Goal: Task Accomplishment & Management: Use online tool/utility

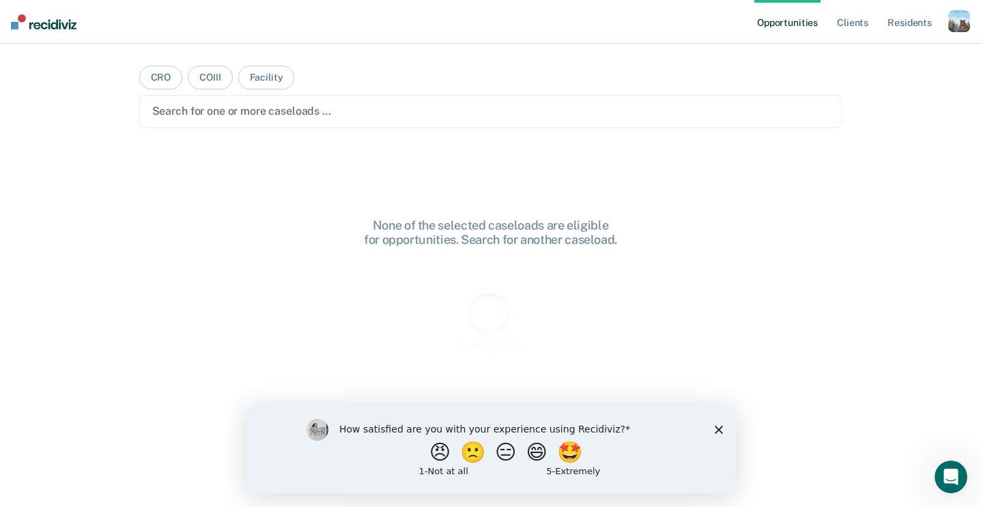
click at [719, 425] on icon "Close survey" at bounding box center [718, 429] width 8 height 8
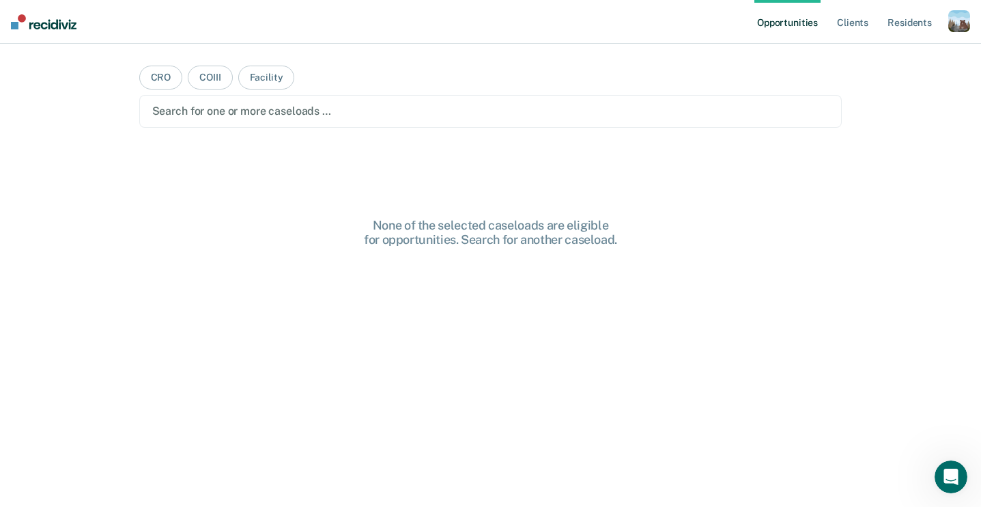
click at [954, 22] on div "button" at bounding box center [959, 21] width 22 height 22
click at [871, 55] on link "Profile" at bounding box center [904, 56] width 110 height 12
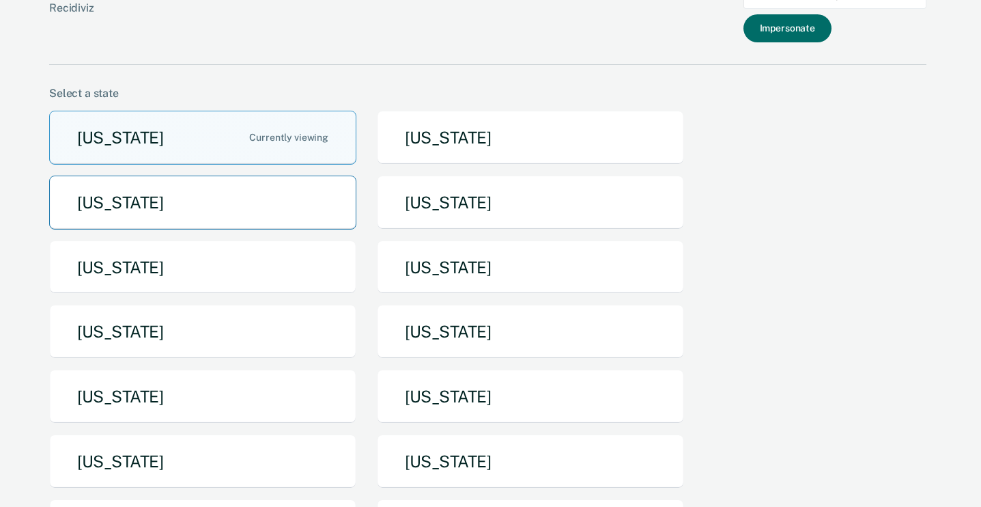
scroll to position [85, 0]
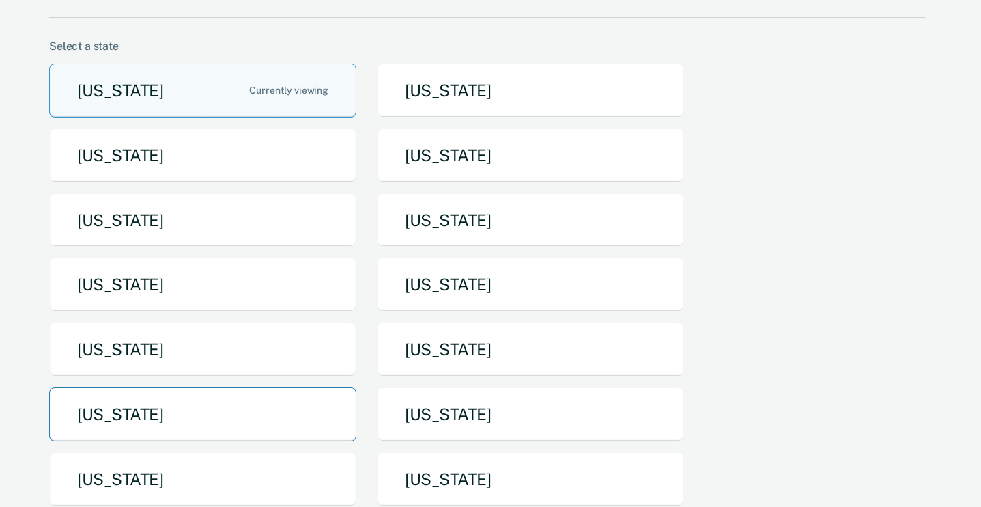
click at [166, 405] on button "[US_STATE]" at bounding box center [202, 414] width 307 height 54
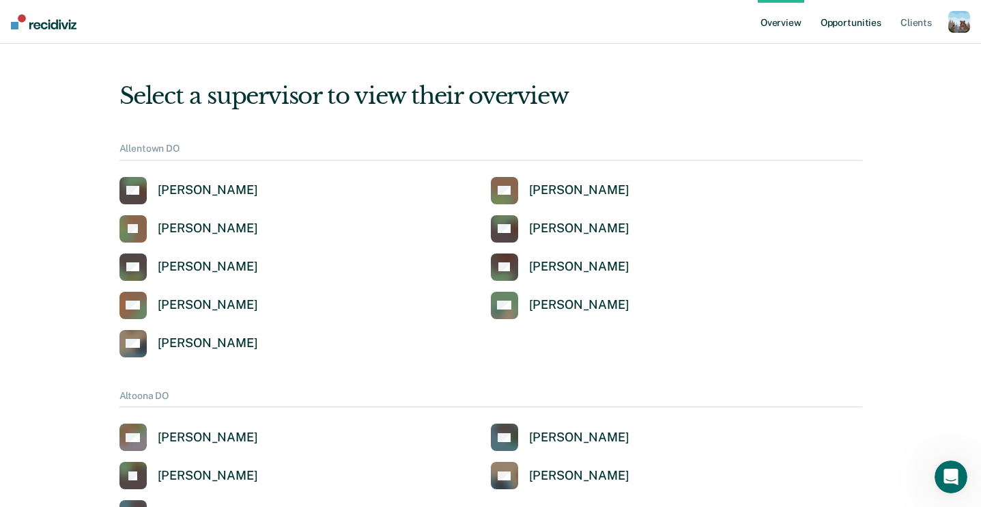
click at [843, 14] on link "Opportunities" at bounding box center [851, 22] width 66 height 44
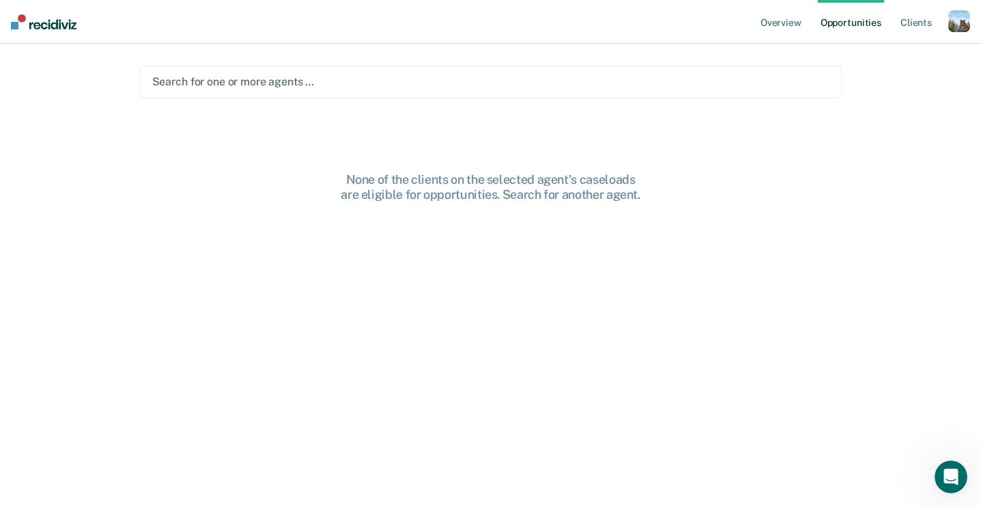
click at [315, 95] on div "Search for one or more agents …" at bounding box center [490, 82] width 703 height 33
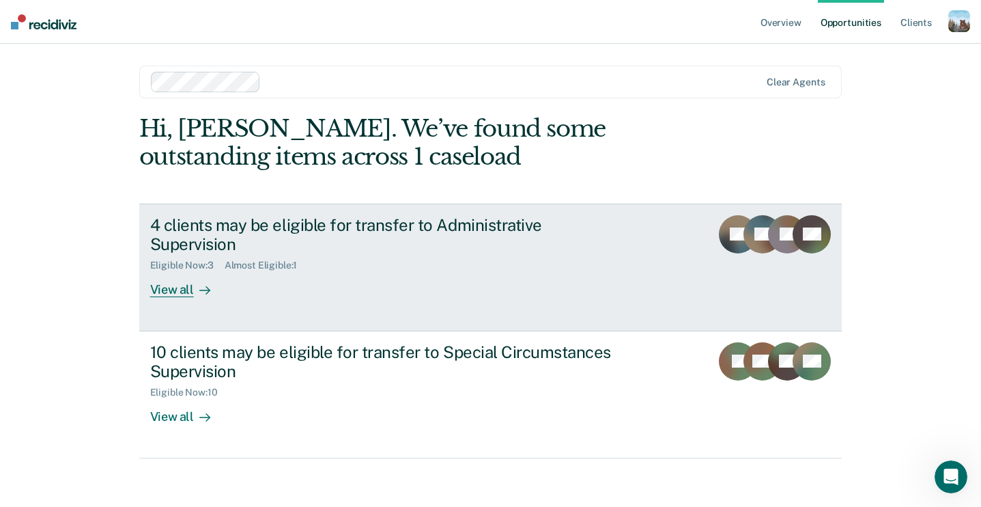
click at [310, 257] on div "4 clients may be eligible for transfer to Administrative Supervision Eligible N…" at bounding box center [406, 256] width 512 height 83
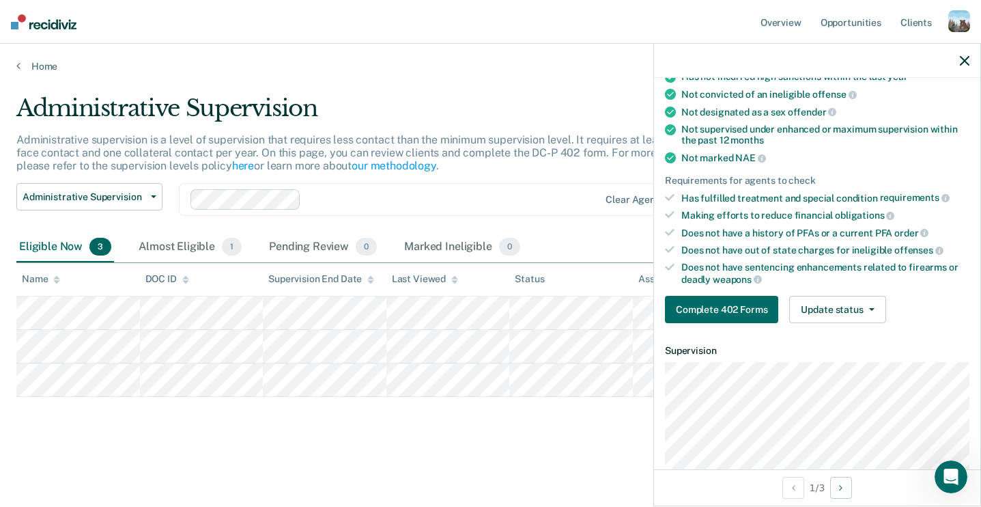
scroll to position [155, 0]
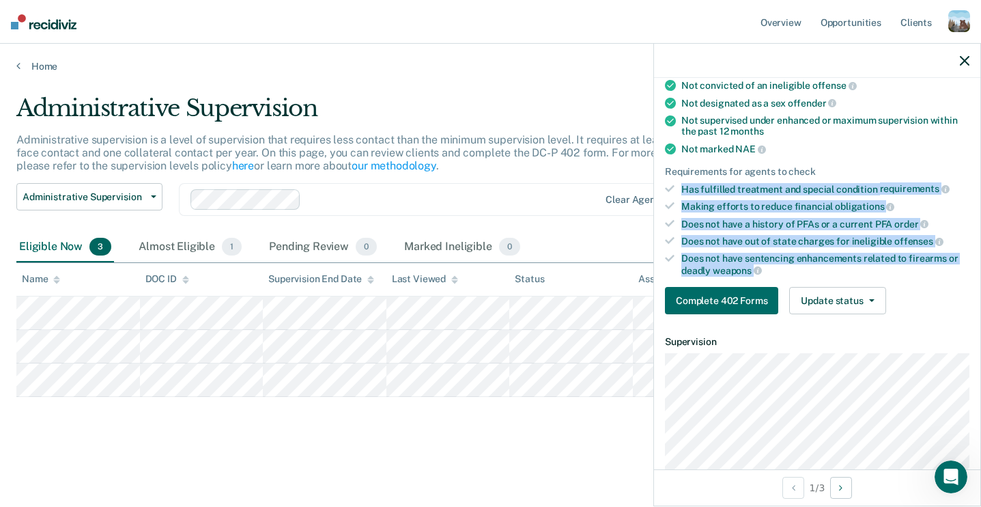
drag, startPoint x: 778, startPoint y: 265, endPoint x: 682, endPoint y: 186, distance: 124.2
click at [682, 186] on ul "Requirements fulfilled Has served on supervision for at least one year Has not …" at bounding box center [817, 152] width 305 height 248
copy ul "Has fulfilled treatment and special condition requirements Making efforts to re…"
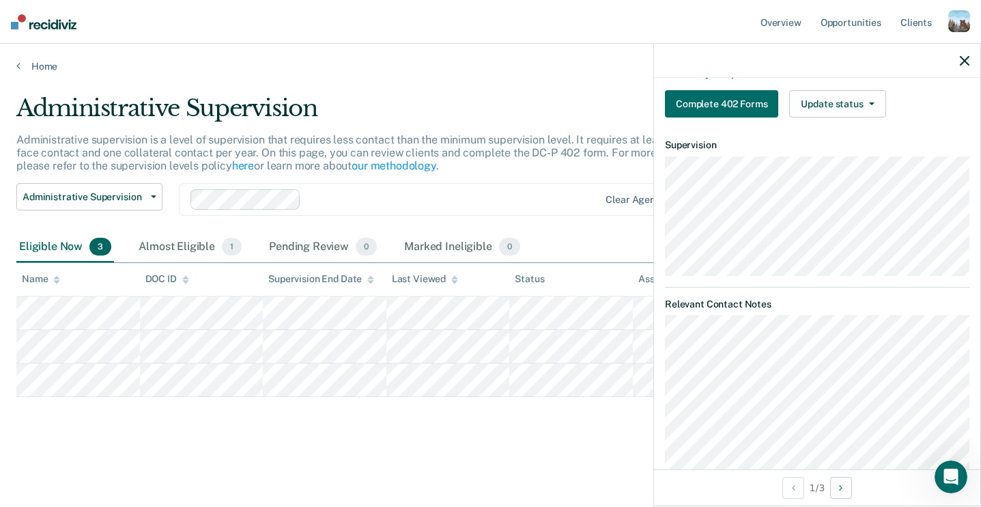
scroll to position [417, 0]
